Goal: Information Seeking & Learning: Learn about a topic

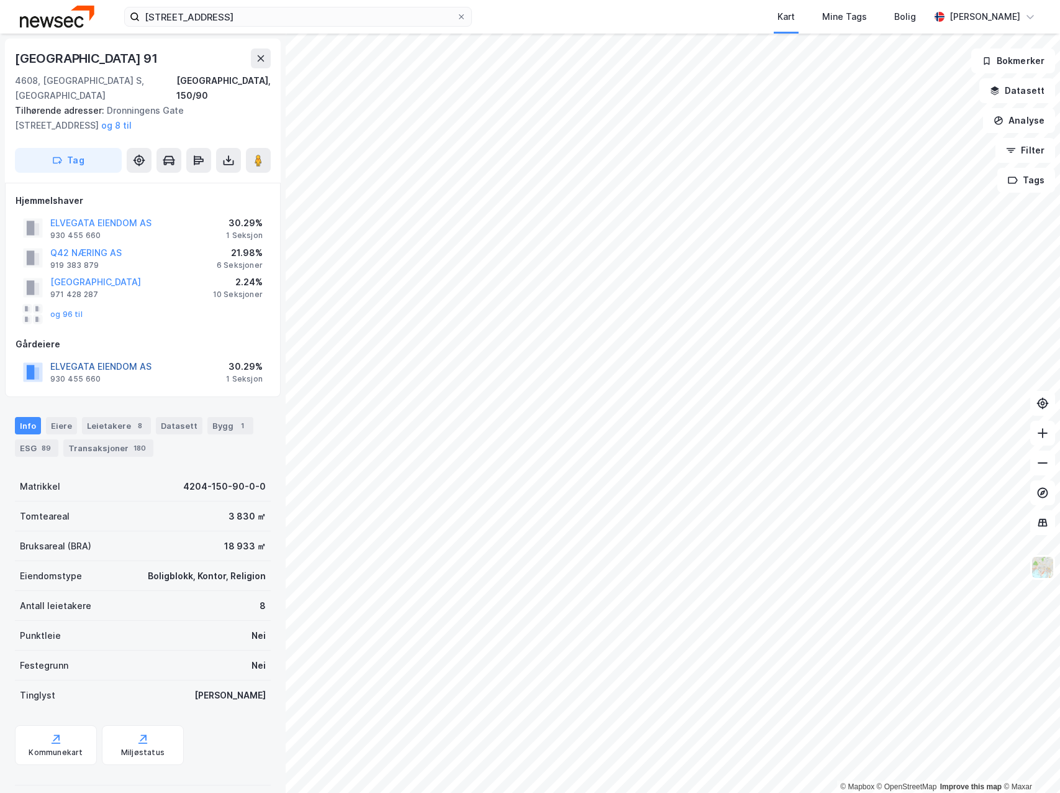
click at [0, 0] on button "ELVEGATA EIENDOM AS" at bounding box center [0, 0] width 0 height 0
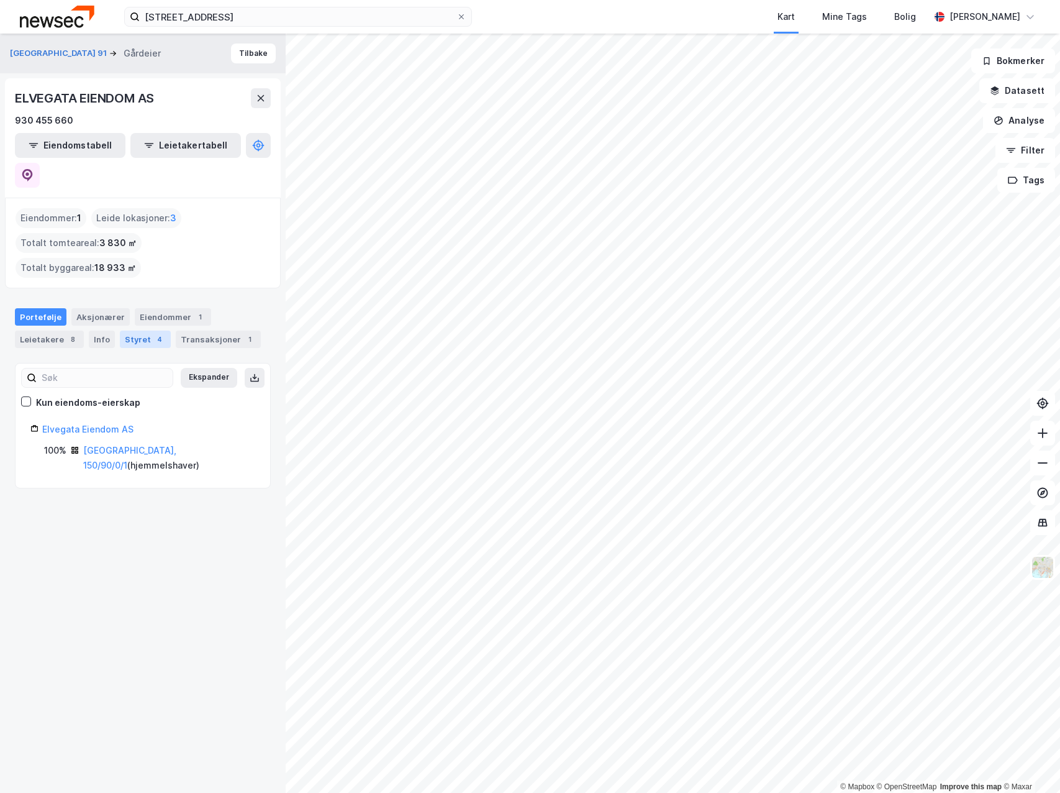
click at [153, 333] on div "4" at bounding box center [159, 339] width 12 height 12
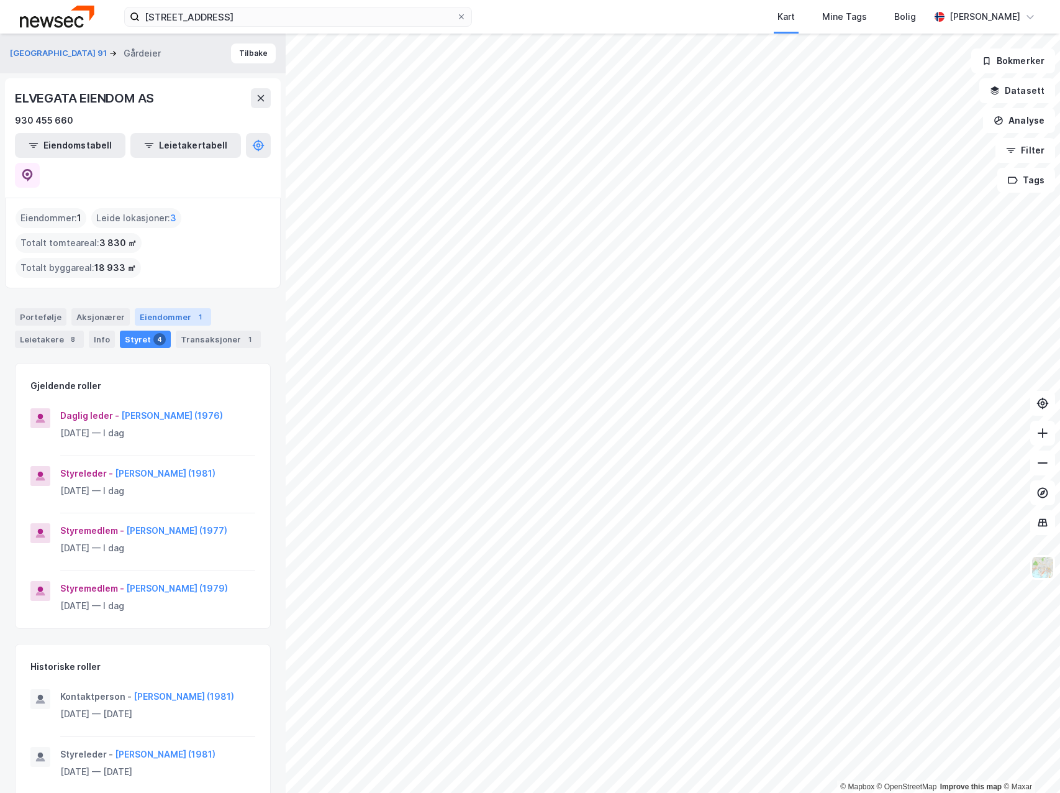
click at [181, 308] on div "Eiendommer 1" at bounding box center [173, 316] width 76 height 17
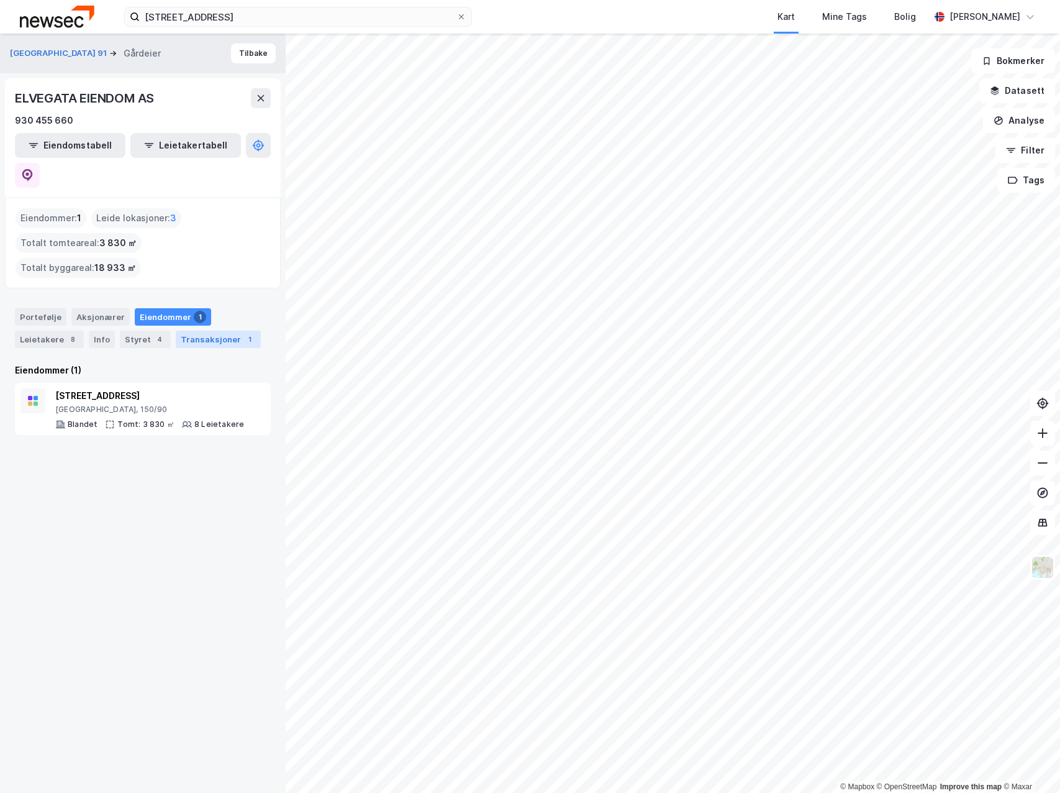
click at [200, 330] on div "Transaksjoner 1" at bounding box center [218, 338] width 85 height 17
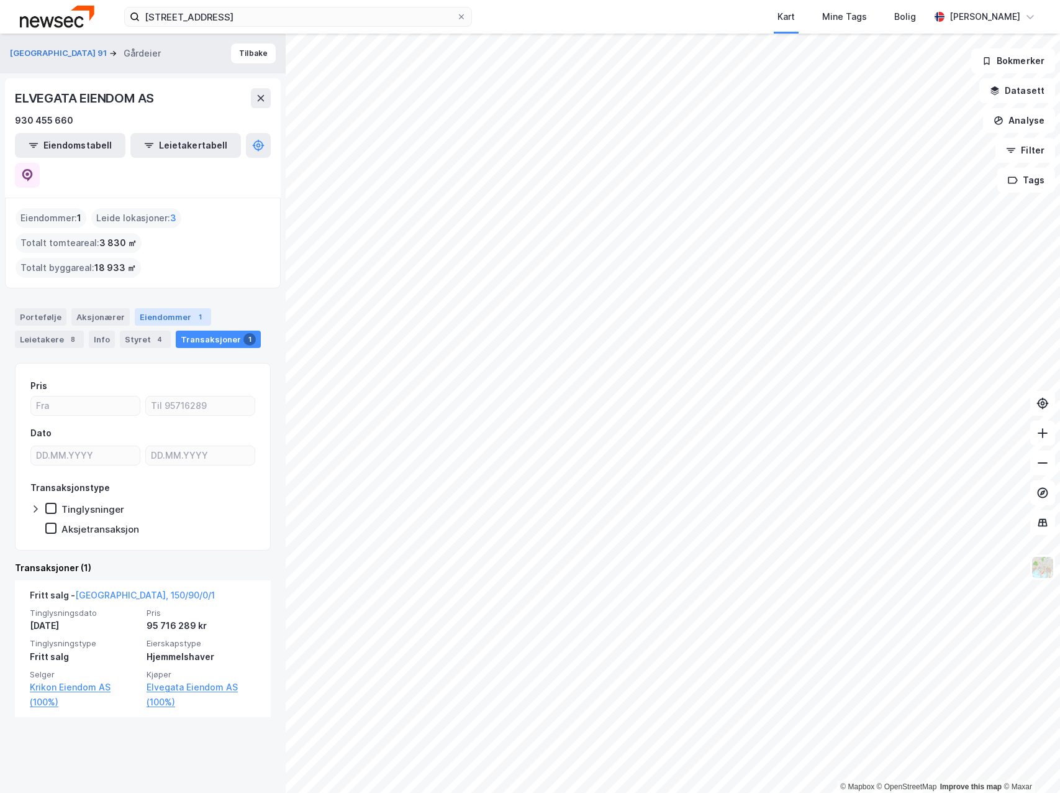
click at [160, 308] on div "Eiendommer 1" at bounding box center [173, 316] width 76 height 17
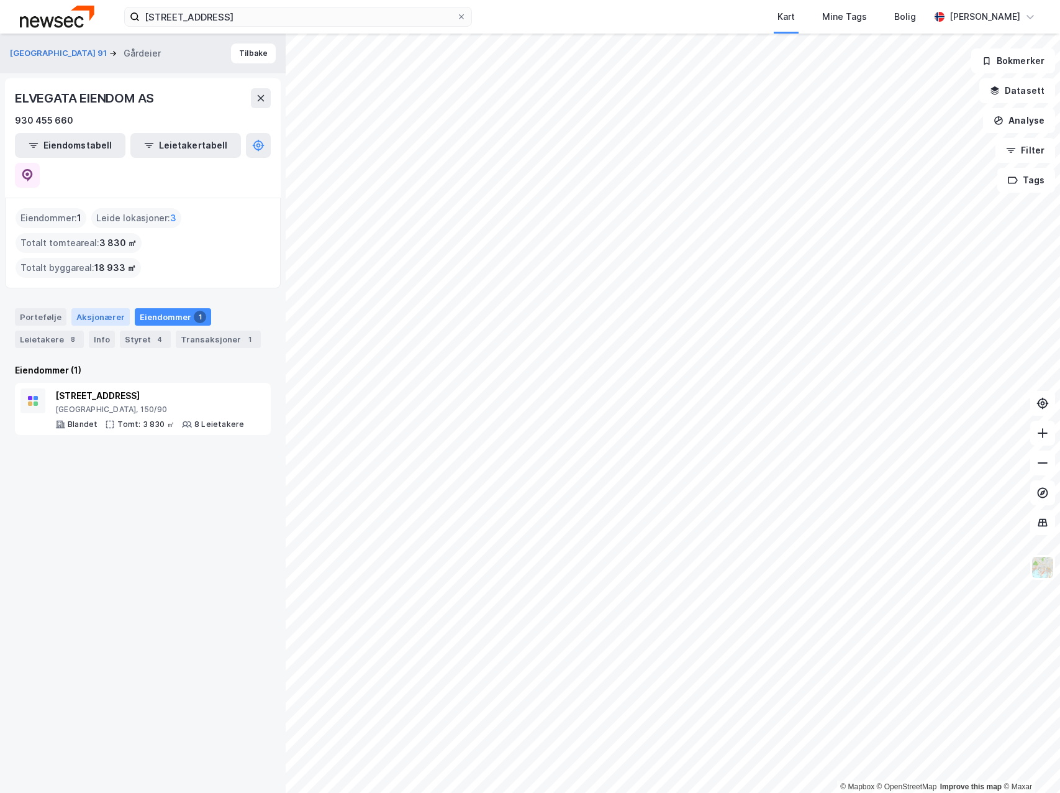
click at [108, 308] on div "Aksjonærer" at bounding box center [100, 316] width 58 height 17
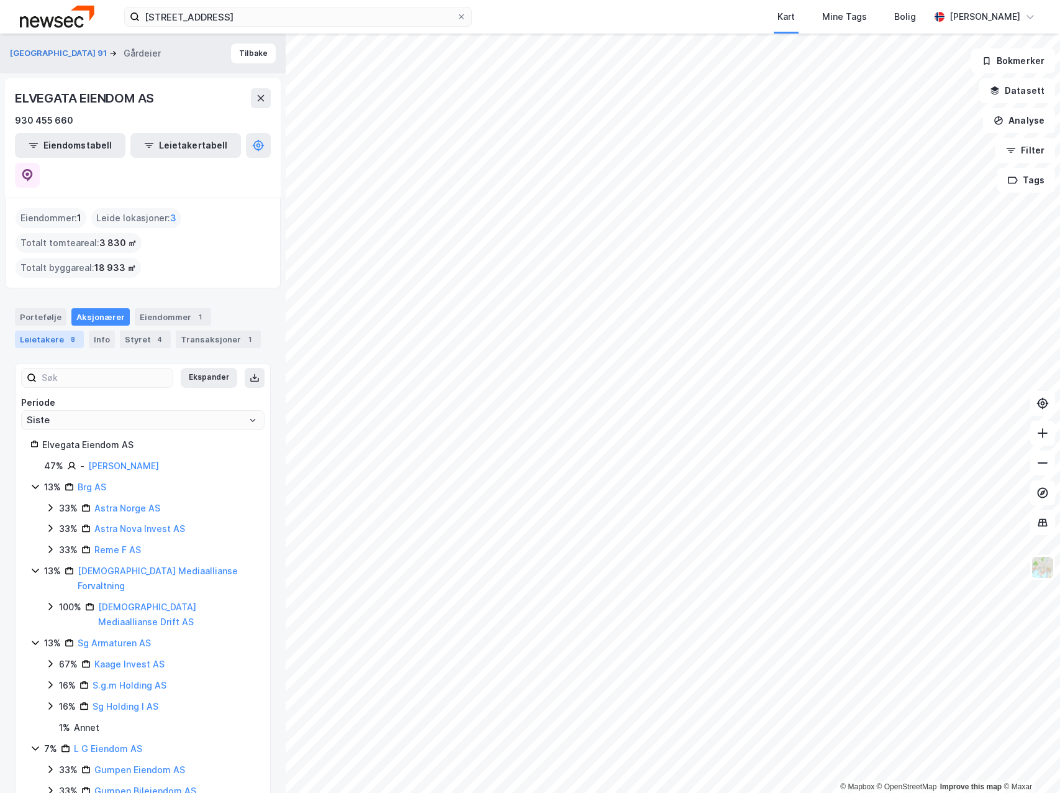
click at [59, 330] on div "Leietakere 8" at bounding box center [49, 338] width 69 height 17
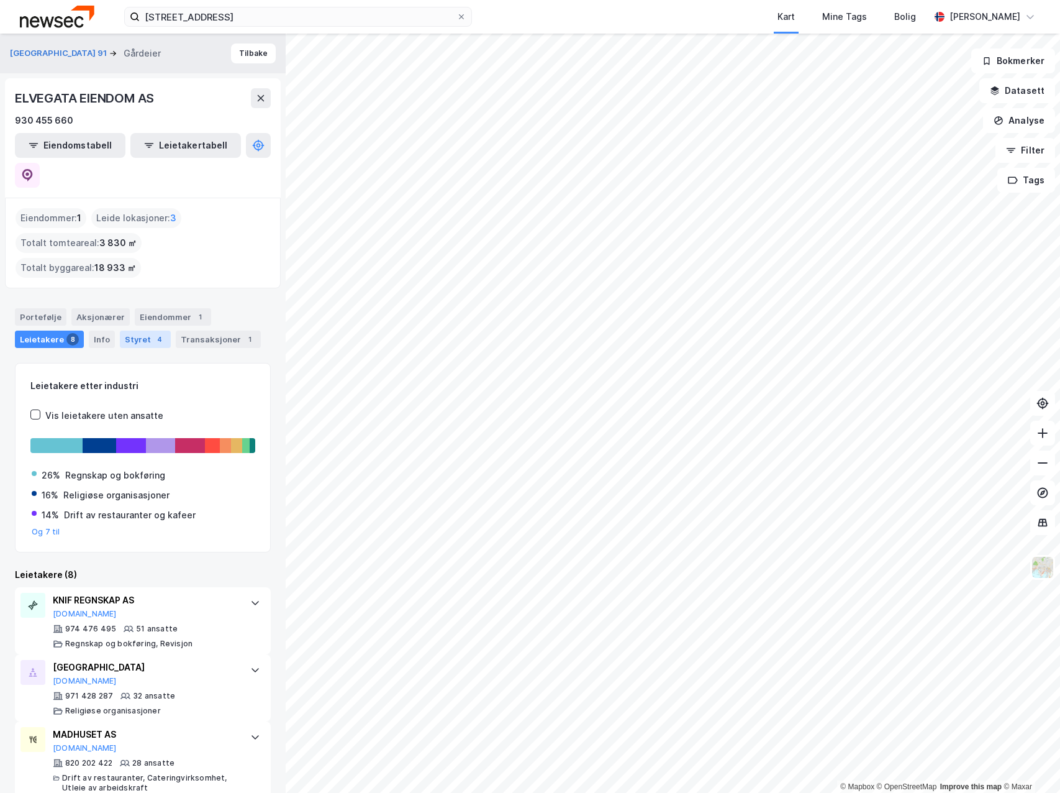
click at [153, 333] on div "4" at bounding box center [159, 339] width 12 height 12
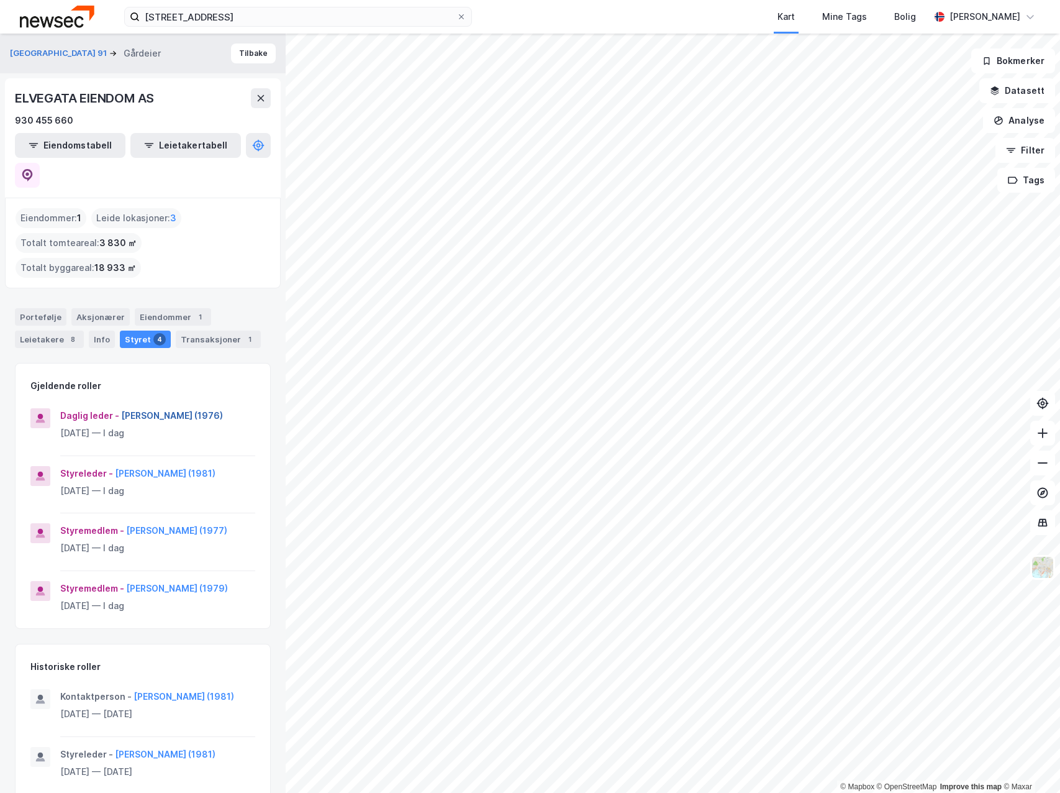
click at [0, 0] on button "[PERSON_NAME] (1976)" at bounding box center [0, 0] width 0 height 0
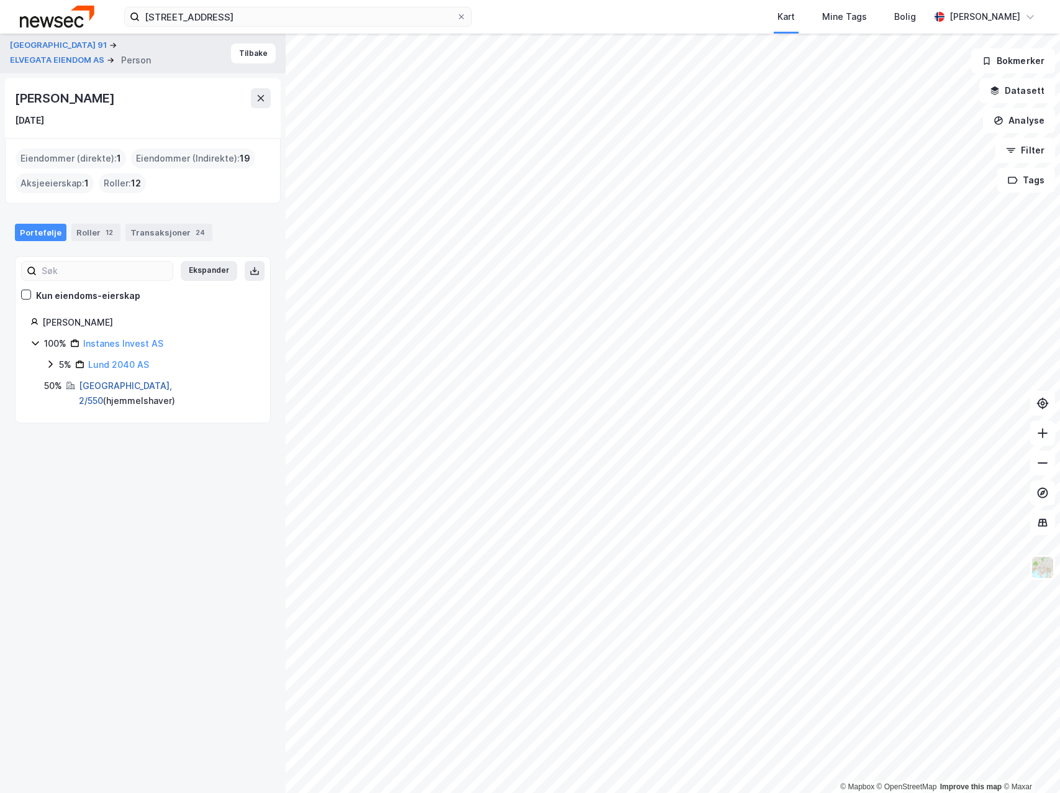
click at [119, 387] on link "[GEOGRAPHIC_DATA], 2/550" at bounding box center [125, 392] width 93 height 25
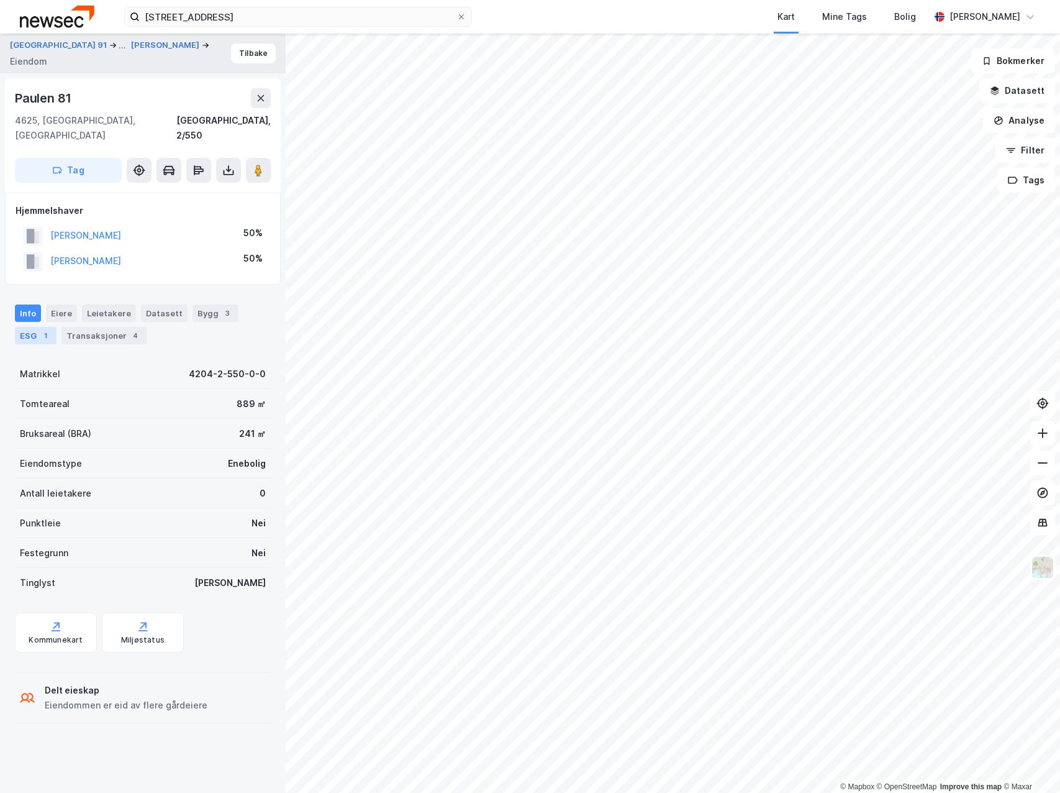
click at [43, 329] on div "1" at bounding box center [45, 335] width 12 height 12
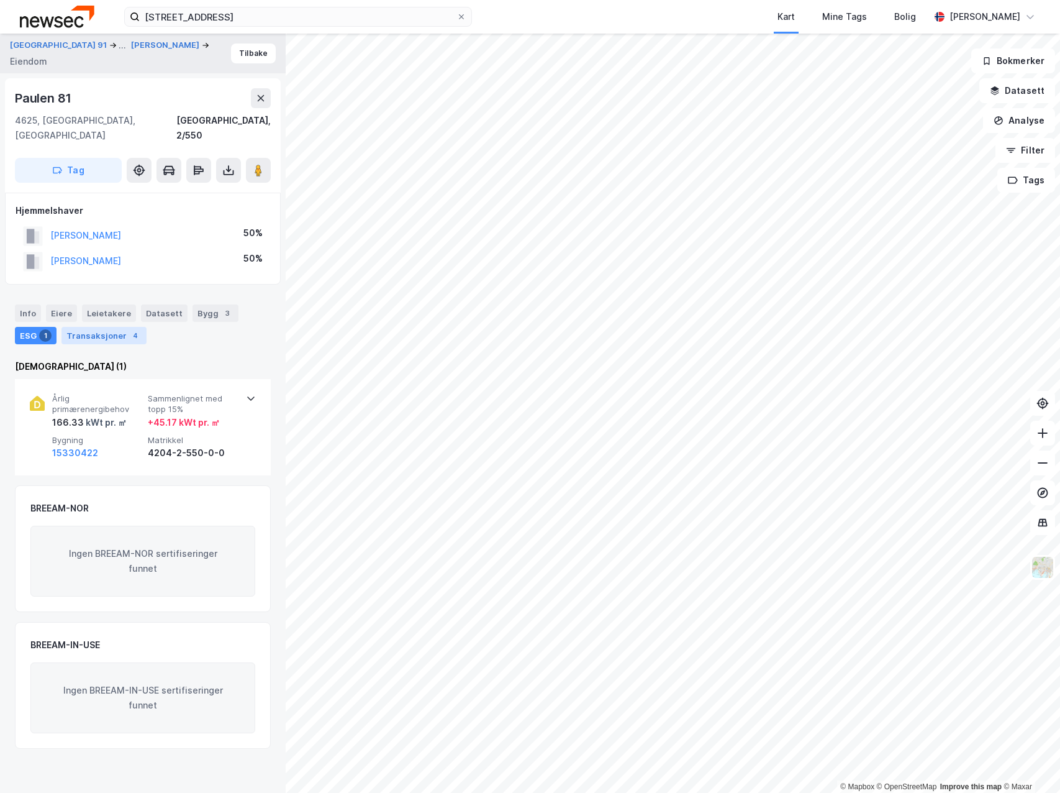
click at [111, 327] on div "Transaksjoner 4" at bounding box center [103, 335] width 85 height 17
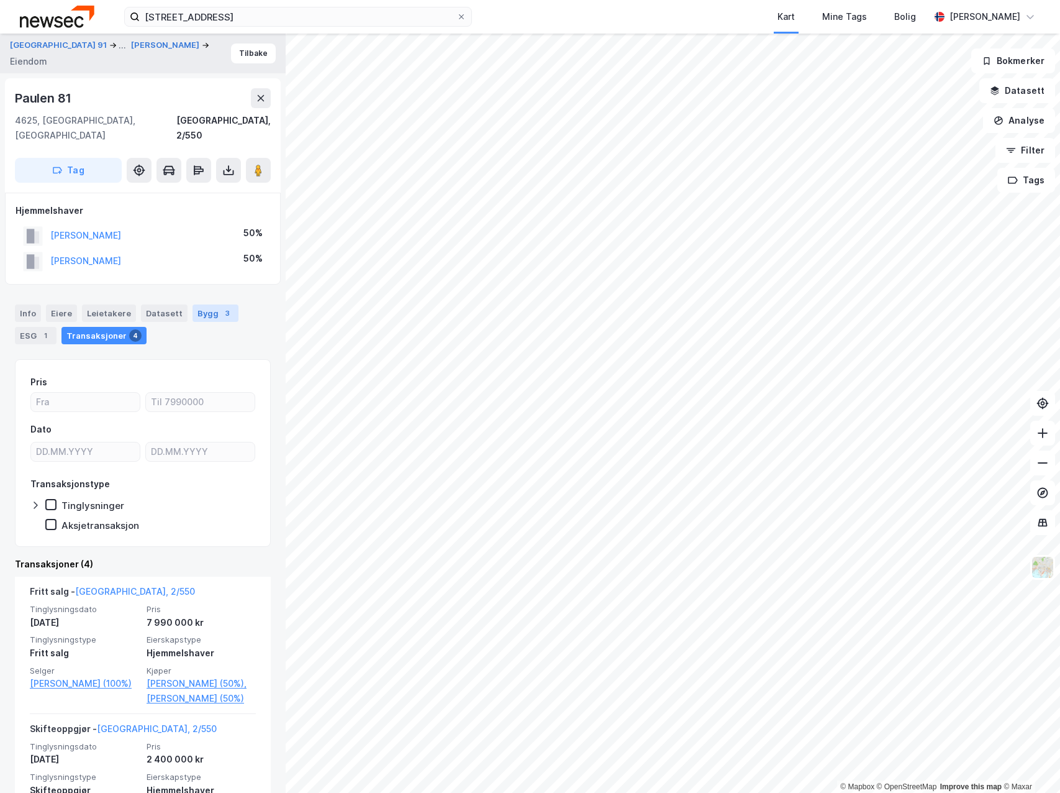
click at [222, 307] on div "3" at bounding box center [227, 313] width 12 height 12
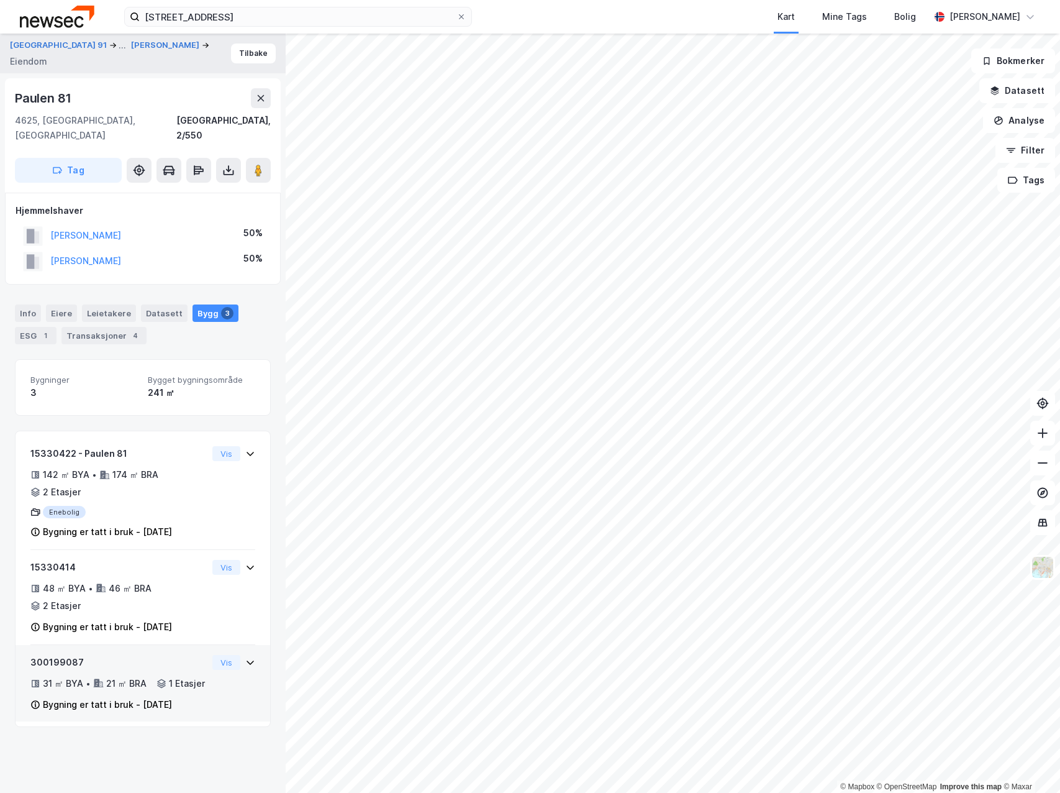
click at [247, 660] on icon at bounding box center [250, 662] width 7 height 4
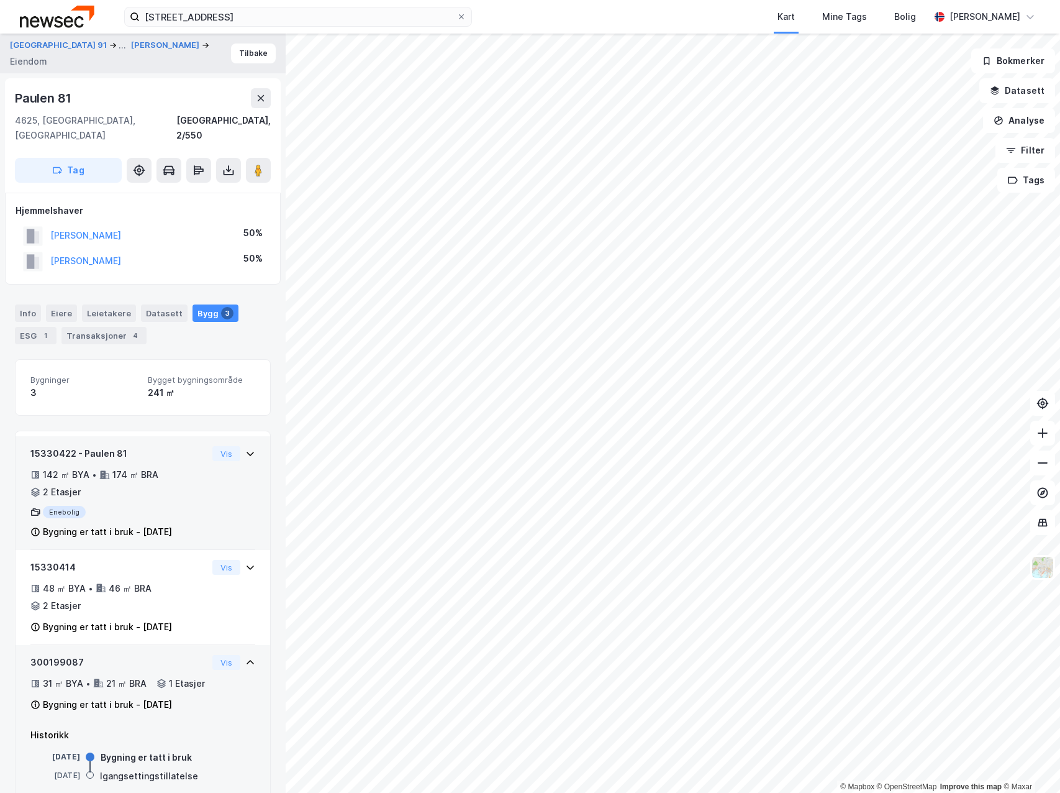
scroll to position [29, 0]
